Goal: Task Accomplishment & Management: Manage account settings

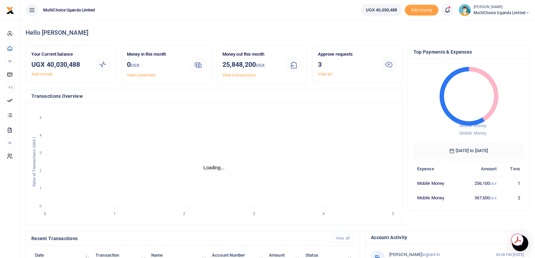
scroll to position [5, 5]
click at [324, 74] on link "View all" at bounding box center [325, 74] width 15 height 5
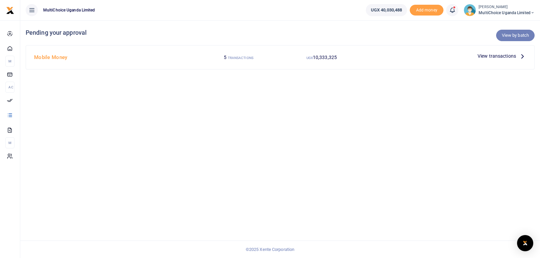
click at [507, 33] on link "View by batch" at bounding box center [515, 35] width 38 height 11
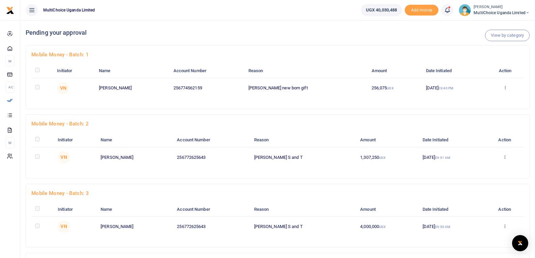
click at [504, 88] on icon at bounding box center [505, 87] width 4 height 5
click at [483, 101] on link "Approve" at bounding box center [478, 98] width 53 height 9
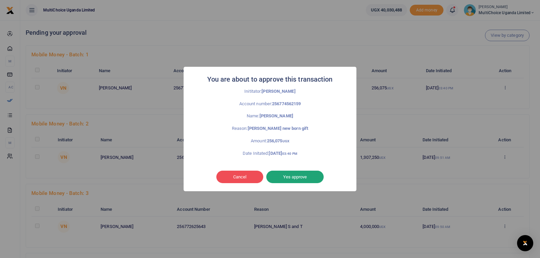
click at [293, 175] on button "Yes approve" at bounding box center [294, 177] width 57 height 13
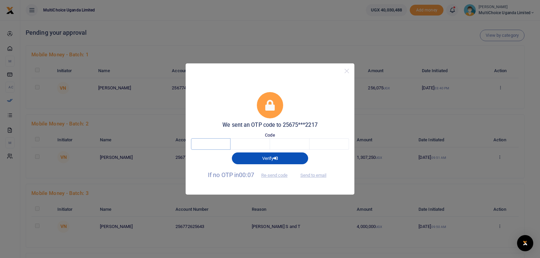
click at [219, 143] on input "text" at bounding box center [210, 143] width 39 height 11
type input "8"
type input "9"
type input "8"
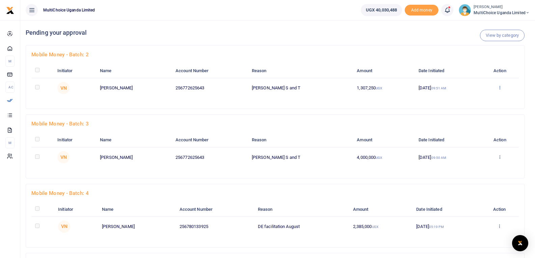
click at [499, 88] on icon at bounding box center [499, 87] width 4 height 5
click at [476, 98] on link "Approve" at bounding box center [475, 98] width 53 height 9
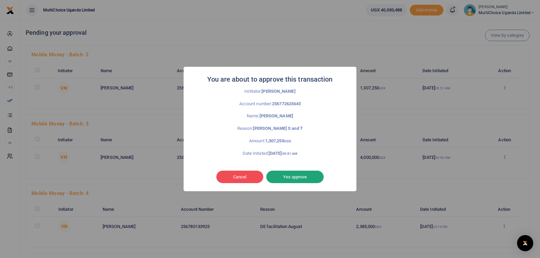
click at [299, 178] on button "Yes approve" at bounding box center [294, 177] width 57 height 13
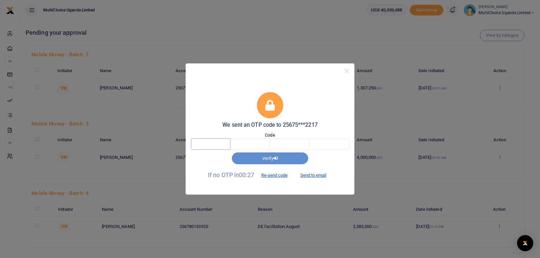
click at [216, 145] on input "text" at bounding box center [210, 143] width 39 height 11
type input "7"
type input "2"
type input "1"
type input "6"
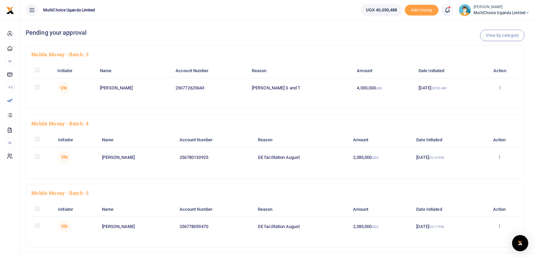
click at [501, 88] on icon at bounding box center [499, 87] width 4 height 5
click at [475, 97] on link "Approve" at bounding box center [475, 98] width 53 height 9
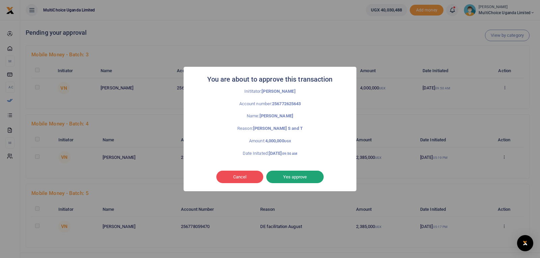
click at [293, 177] on button "Yes approve" at bounding box center [294, 177] width 57 height 13
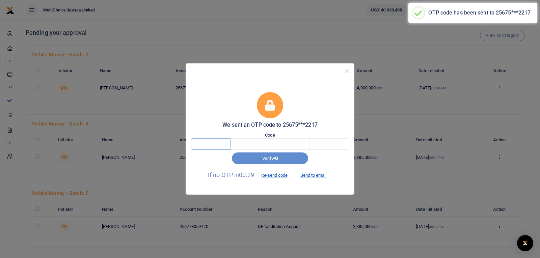
click at [219, 142] on input "text" at bounding box center [210, 143] width 39 height 11
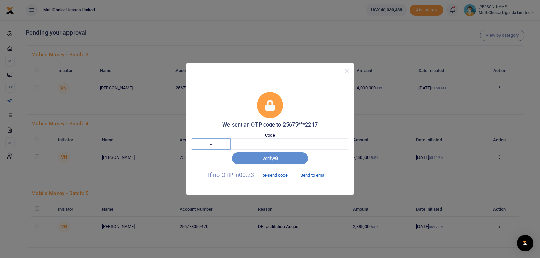
type input "7"
type input "1"
type input "7"
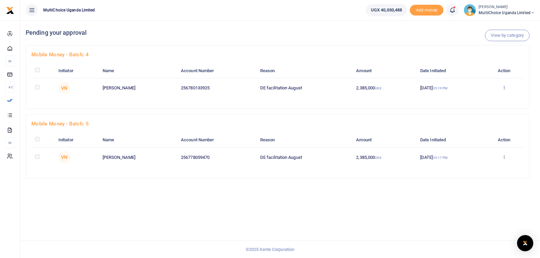
click at [504, 88] on icon at bounding box center [504, 87] width 4 height 5
click at [488, 98] on link "Approve" at bounding box center [479, 98] width 53 height 9
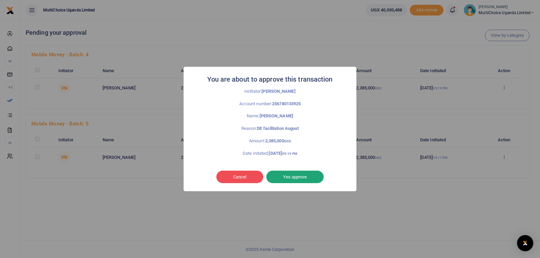
click at [294, 178] on button "Yes approve" at bounding box center [294, 177] width 57 height 13
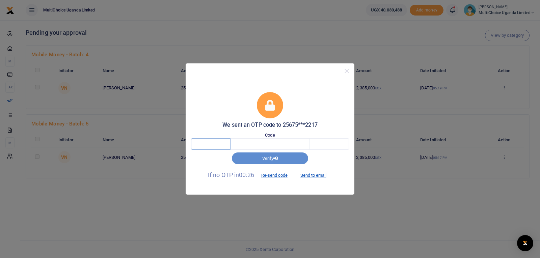
click at [218, 144] on input "text" at bounding box center [210, 143] width 39 height 11
type input "1"
type input "3"
type input "5"
type input "6"
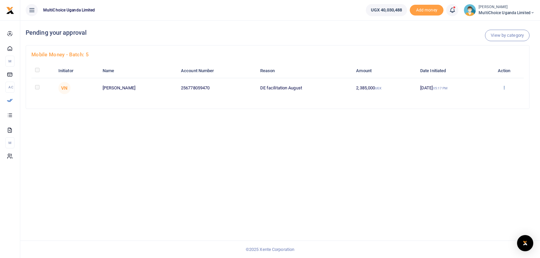
click at [505, 88] on icon at bounding box center [504, 87] width 4 height 5
click at [492, 100] on link "Approve" at bounding box center [479, 98] width 53 height 9
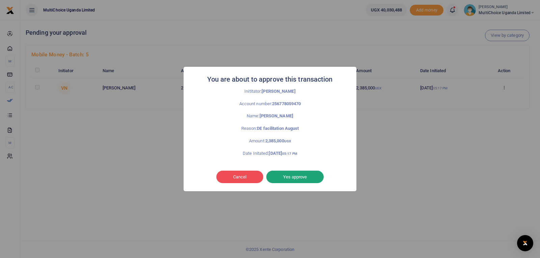
click at [289, 177] on button "Yes approve" at bounding box center [294, 177] width 57 height 13
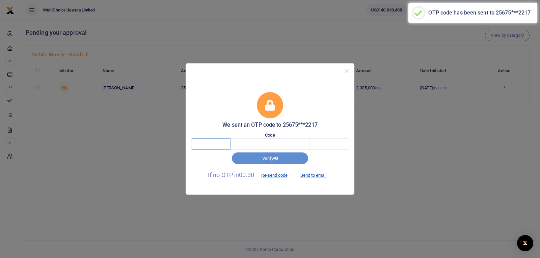
click at [218, 146] on input "text" at bounding box center [210, 143] width 39 height 11
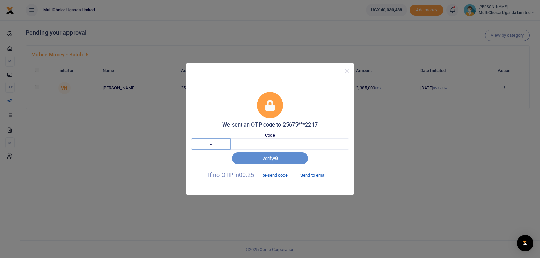
type input "1"
type input "7"
type input "2"
type input "5"
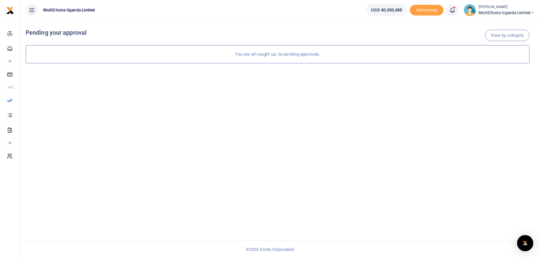
click at [493, 10] on span "MultiChoice Uganda Limited" at bounding box center [506, 13] width 56 height 6
click at [506, 25] on link "Switch accounts" at bounding box center [508, 24] width 53 height 9
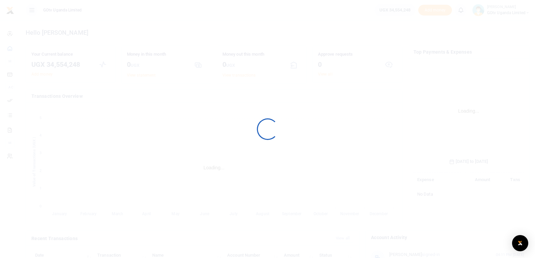
scroll to position [101, 106]
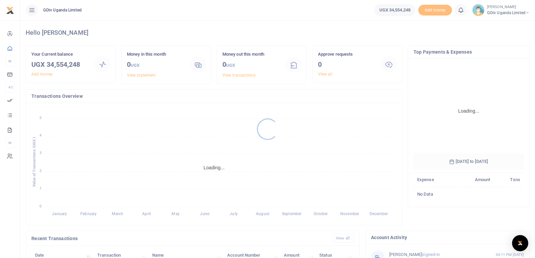
click at [504, 11] on div at bounding box center [267, 129] width 535 height 258
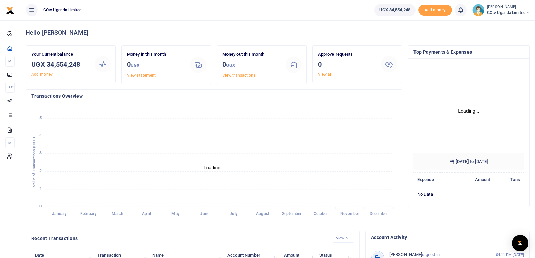
click at [522, 12] on span "GOtv Uganda Limited" at bounding box center [508, 13] width 43 height 6
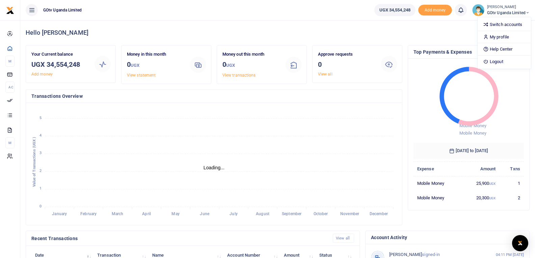
scroll to position [5, 5]
click at [495, 62] on link "Logout" at bounding box center [503, 61] width 53 height 9
